Goal: Information Seeking & Learning: Learn about a topic

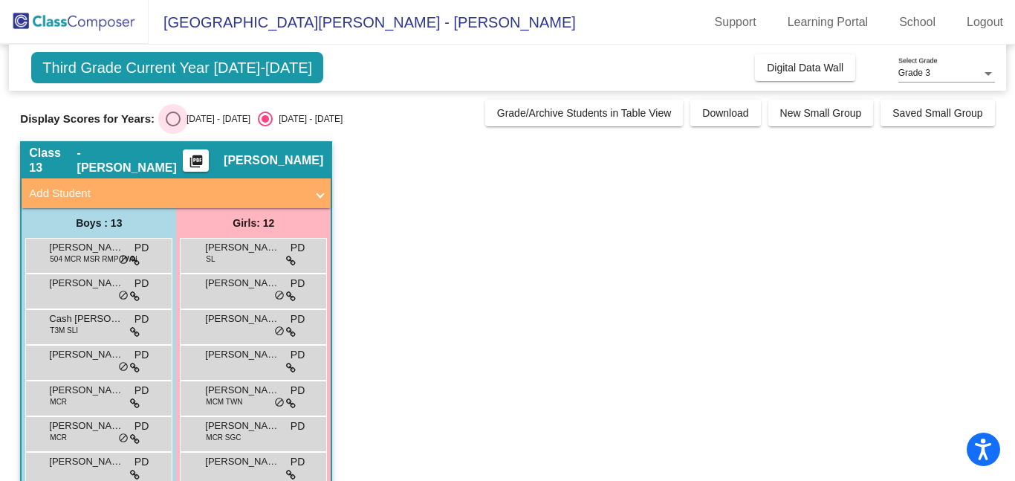
click at [166, 123] on div "Select an option" at bounding box center [173, 118] width 15 height 15
click at [172, 126] on input "2024 - 2025" at bounding box center [172, 126] width 1 height 1
radio input "true"
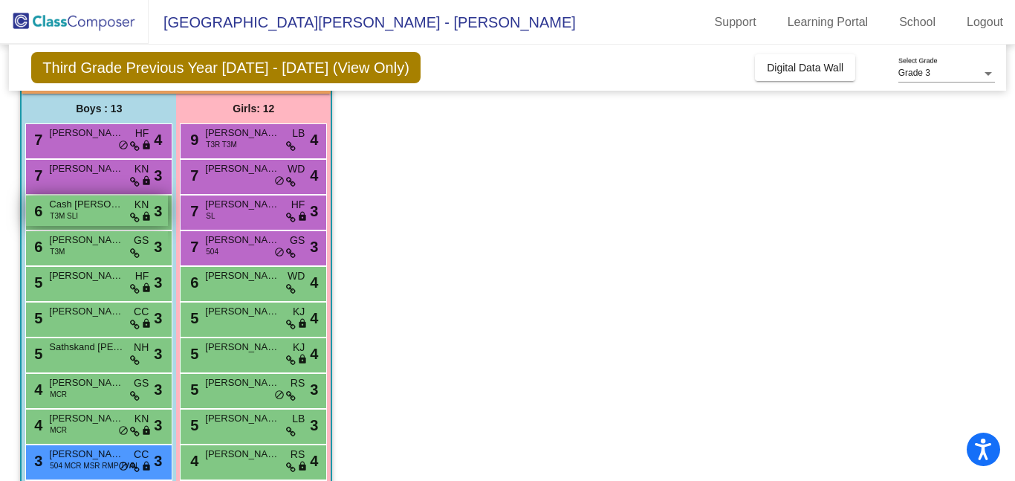
scroll to position [111, 0]
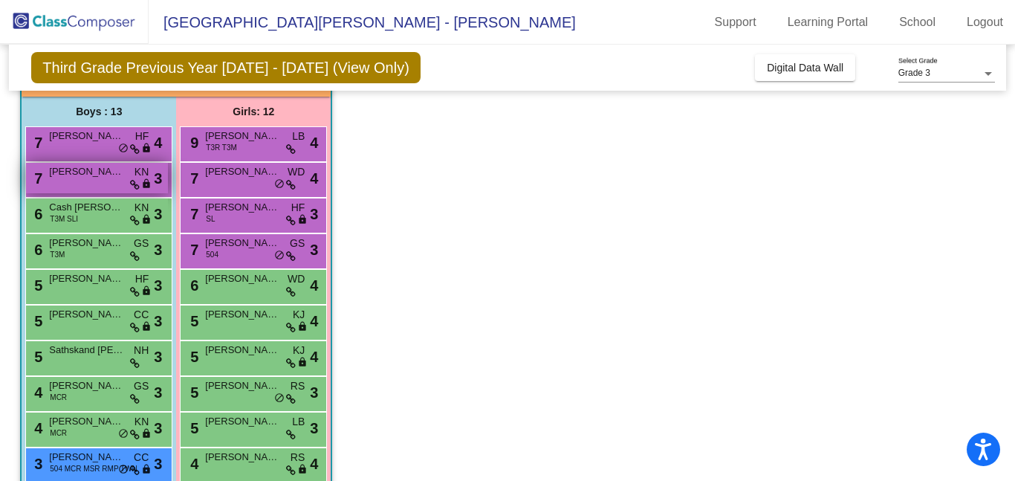
click at [82, 178] on span "Lucas Lewis" at bounding box center [86, 171] width 74 height 15
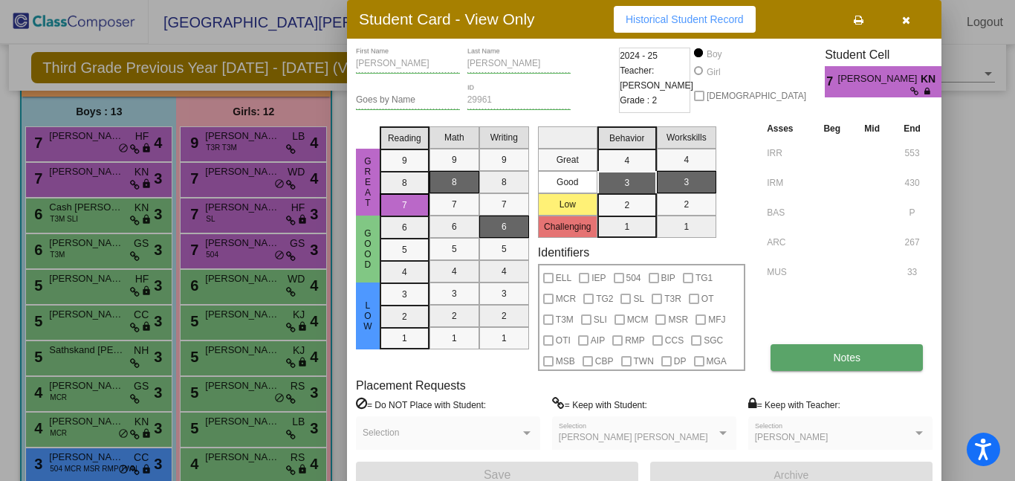
click at [842, 360] on span "Notes" at bounding box center [846, 357] width 27 height 12
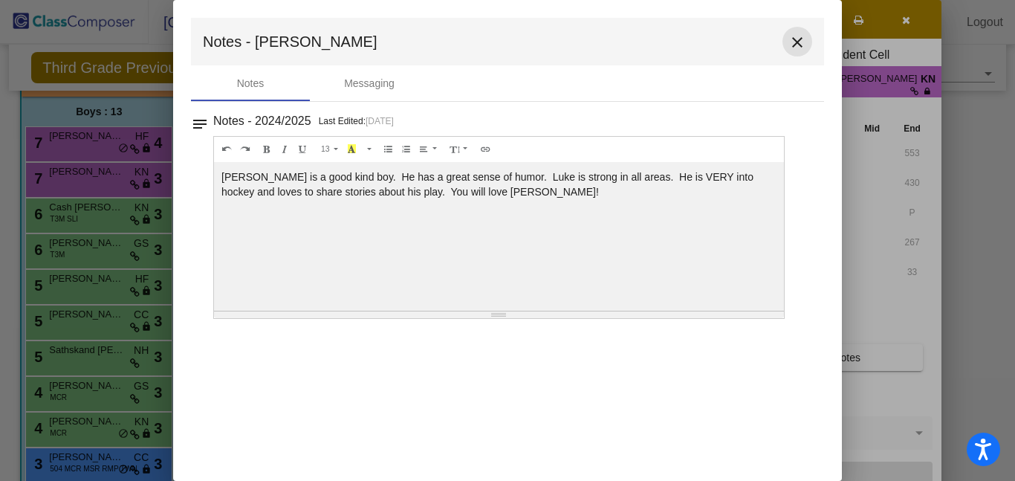
click at [805, 41] on mat-icon "close" at bounding box center [797, 42] width 18 height 18
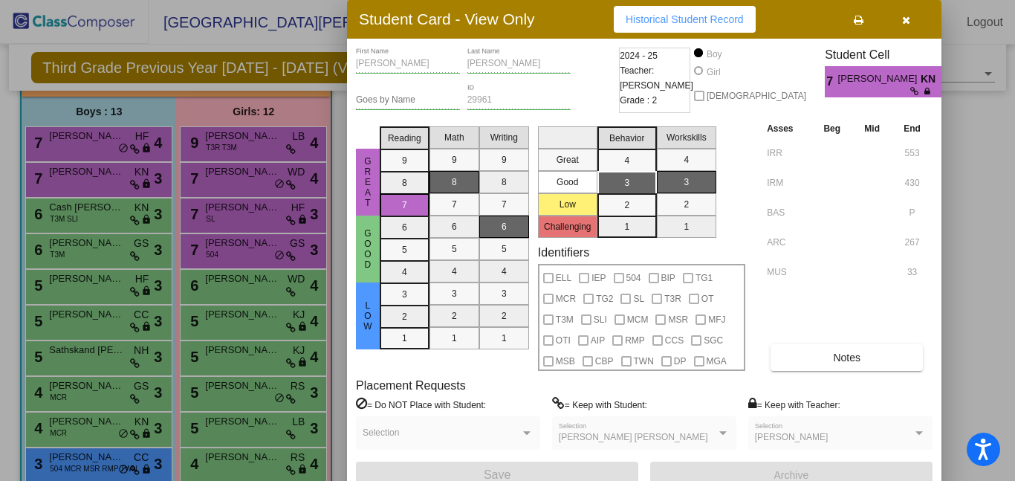
click at [157, 291] on div at bounding box center [507, 240] width 1015 height 481
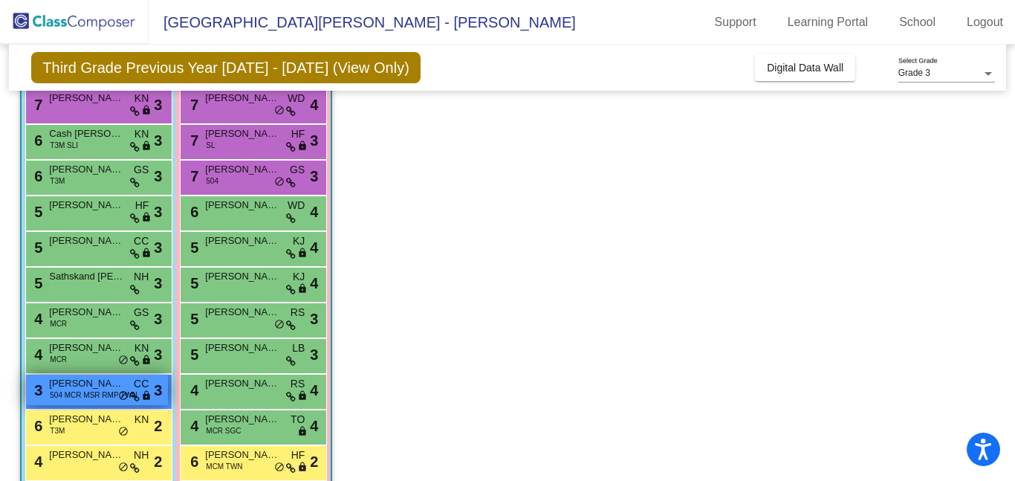
scroll to position [198, 0]
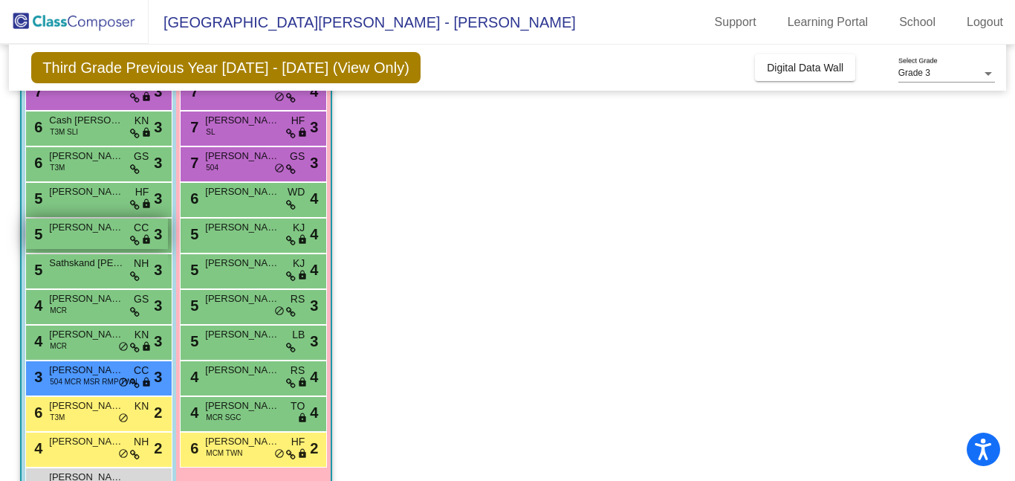
click at [57, 239] on div "5 Jackson Hufgard CC lock do_not_disturb_alt 3" at bounding box center [97, 233] width 142 height 30
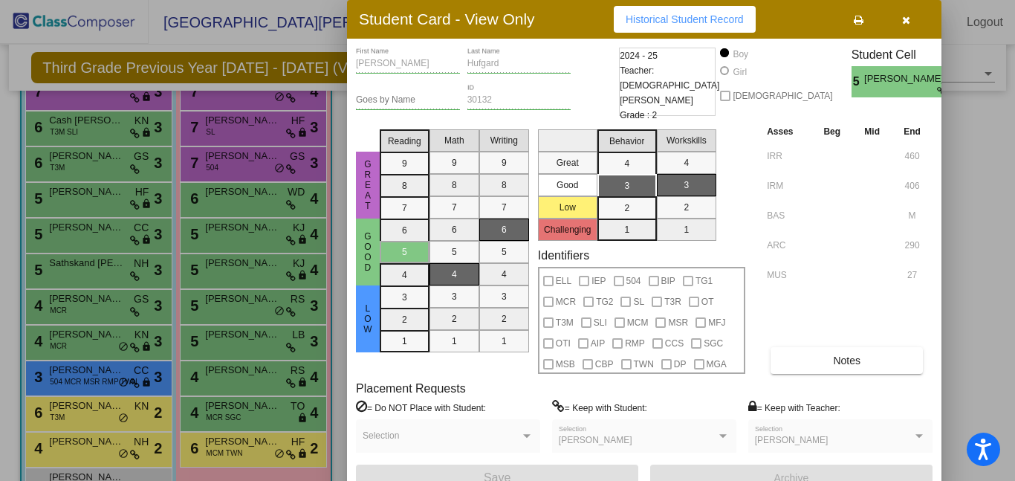
click at [265, 132] on div at bounding box center [507, 240] width 1015 height 481
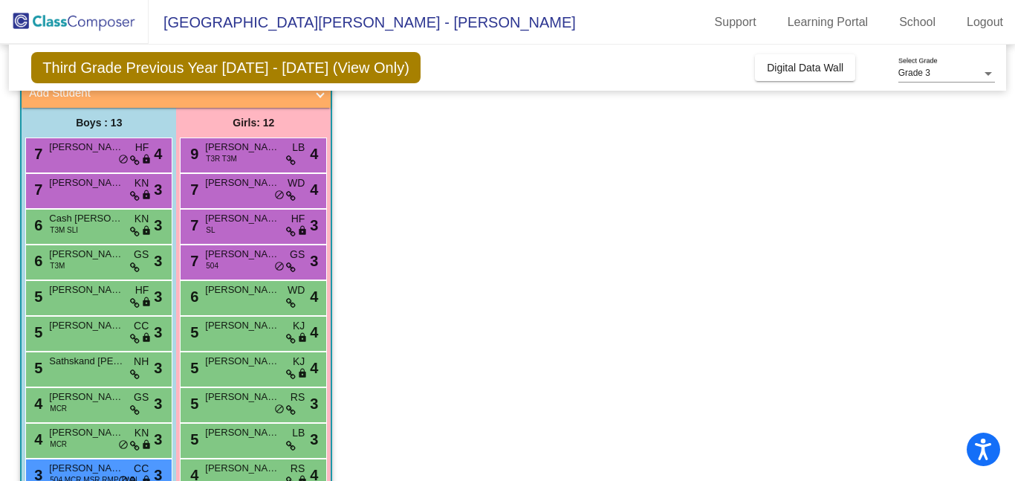
scroll to position [0, 0]
